Goal: Find specific page/section: Find specific page/section

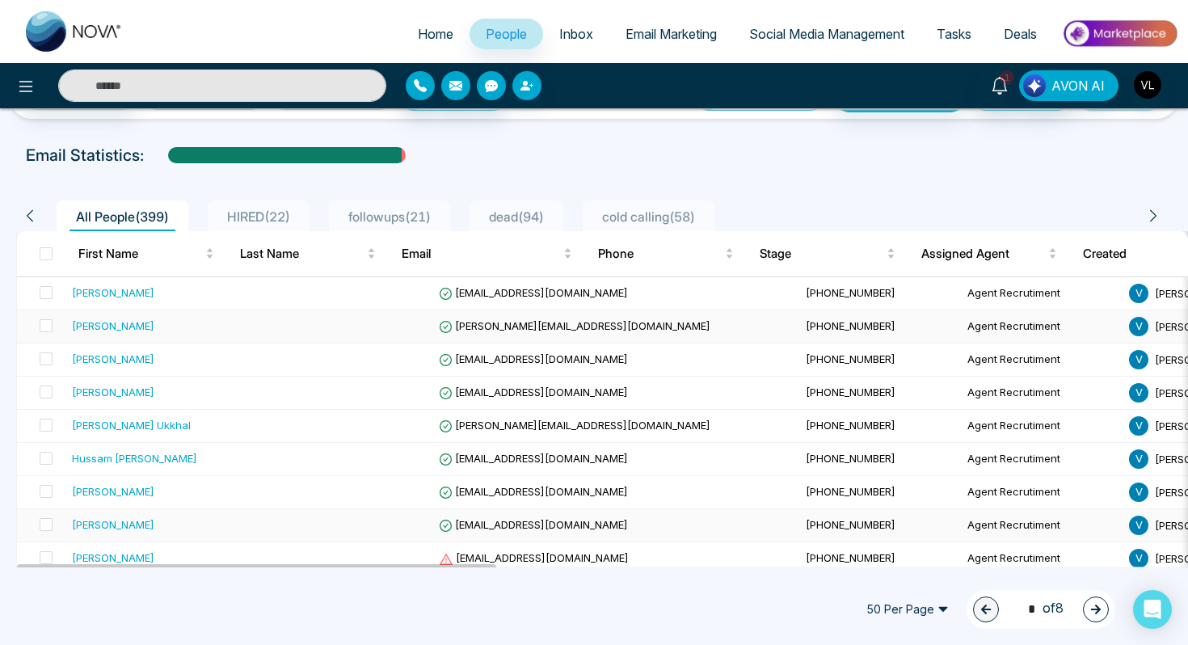
scroll to position [42, 0]
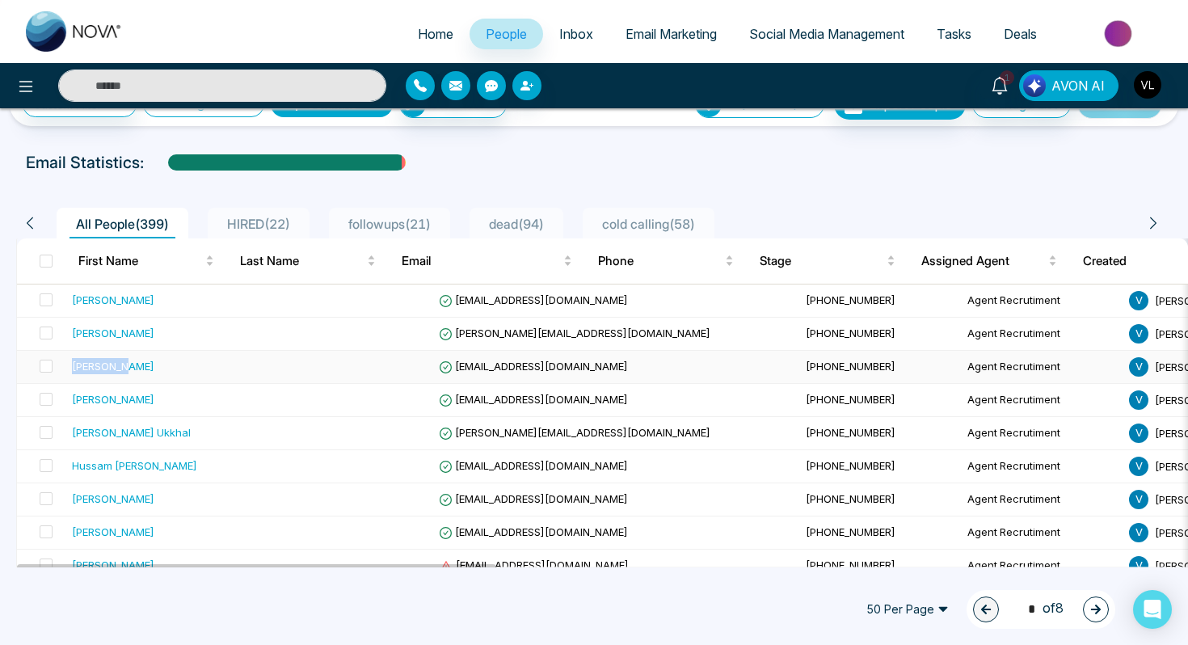
drag, startPoint x: 136, startPoint y: 369, endPoint x: 73, endPoint y: 372, distance: 63.1
click at [72, 372] on div "[PERSON_NAME]" at bounding box center [168, 366] width 192 height 16
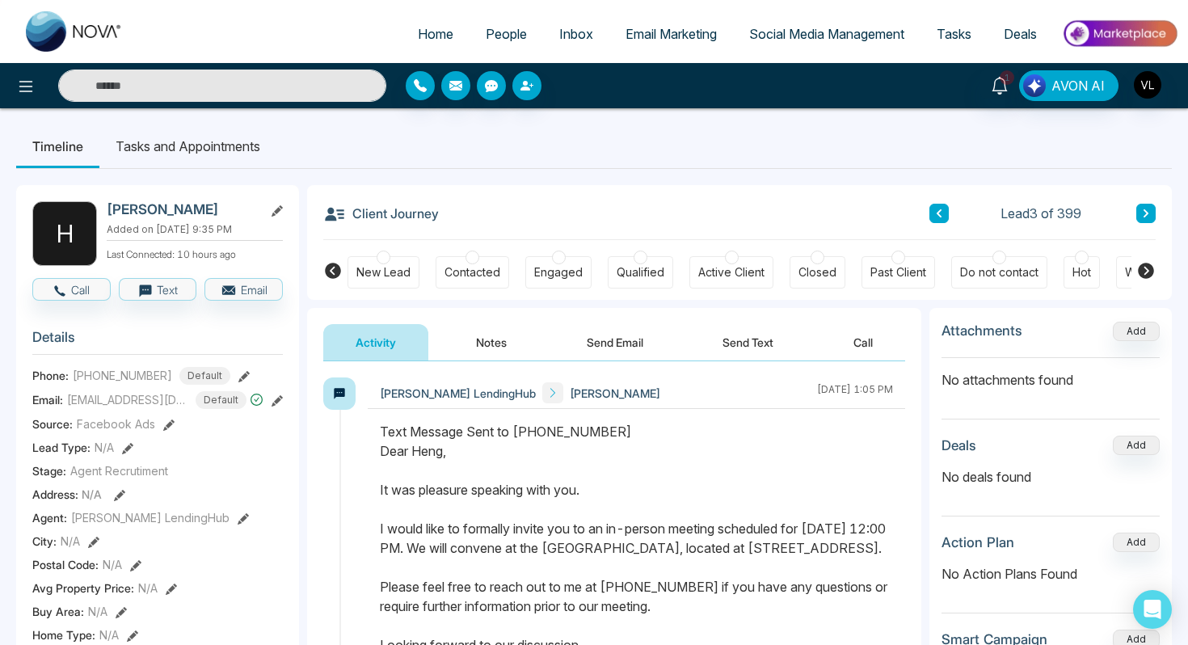
click at [201, 80] on input "text" at bounding box center [222, 85] width 328 height 32
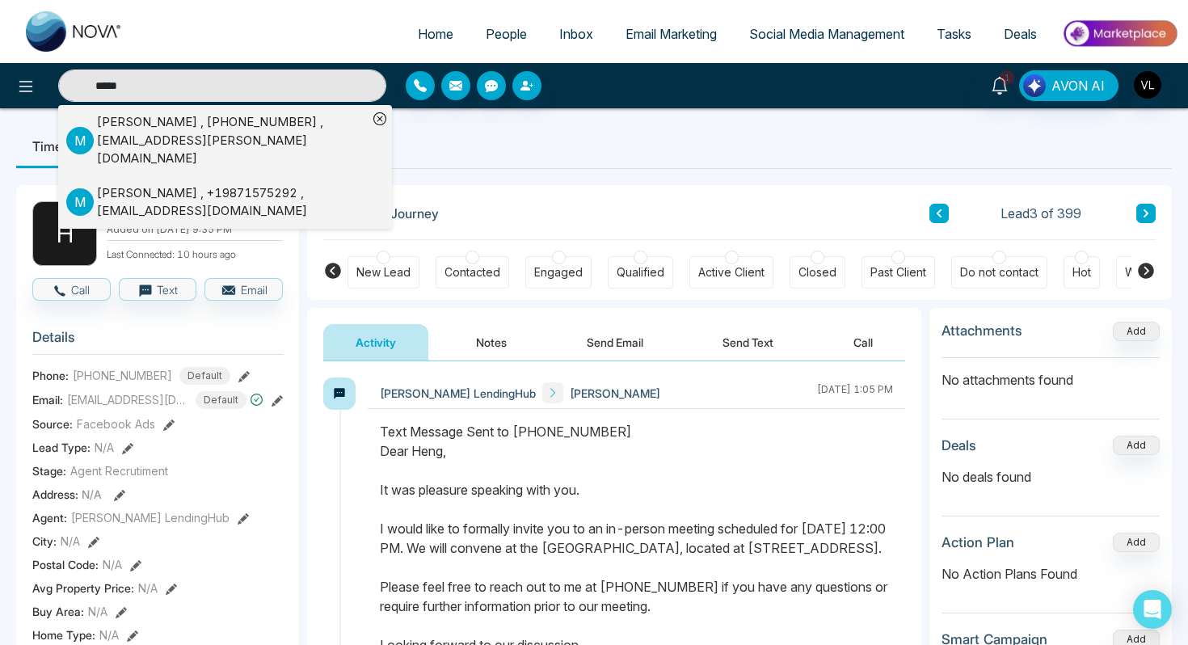
type input "*****"
click at [203, 120] on div "[PERSON_NAME] , [PHONE_NUMBER] , [EMAIL_ADDRESS][PERSON_NAME][DOMAIN_NAME]" at bounding box center [232, 140] width 271 height 55
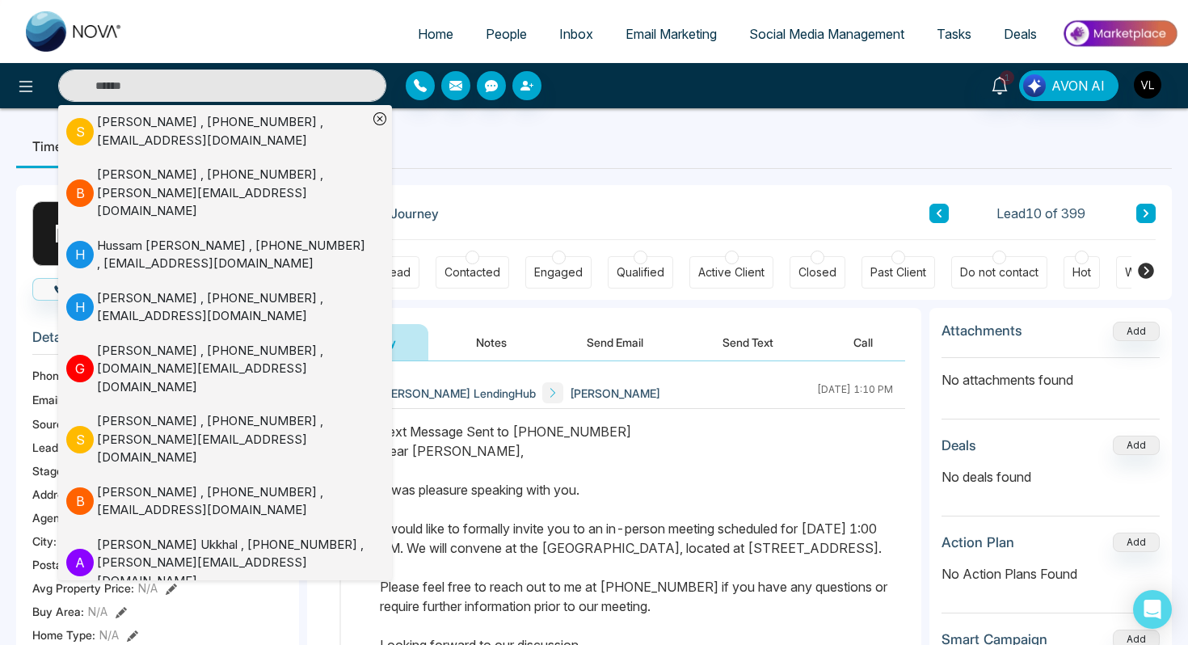
click at [544, 166] on ul "Timeline Tasks and Appointments" at bounding box center [593, 146] width 1155 height 44
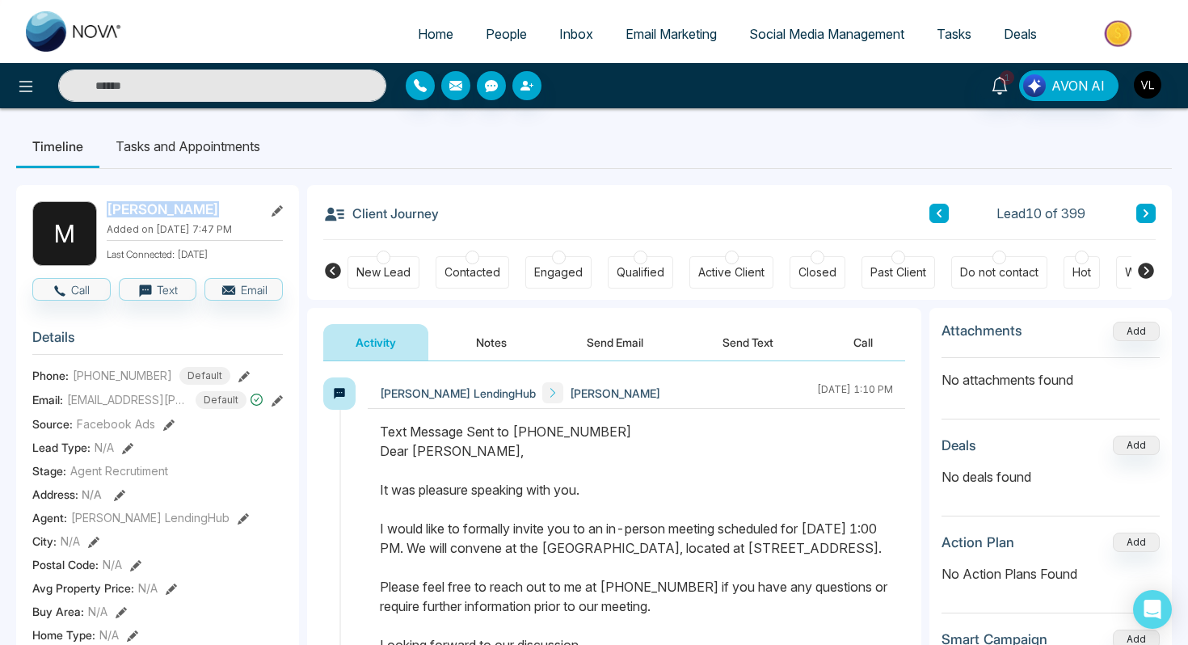
drag, startPoint x: 201, startPoint y: 208, endPoint x: 105, endPoint y: 212, distance: 96.2
click at [105, 212] on div "M [PERSON_NAME] Added on [DATE] 7:47 PM Last Connected: [DATE]" at bounding box center [157, 233] width 250 height 65
copy h2 "[PERSON_NAME]"
click at [999, 79] on icon at bounding box center [999, 86] width 18 height 18
